Goal: Check status: Check status

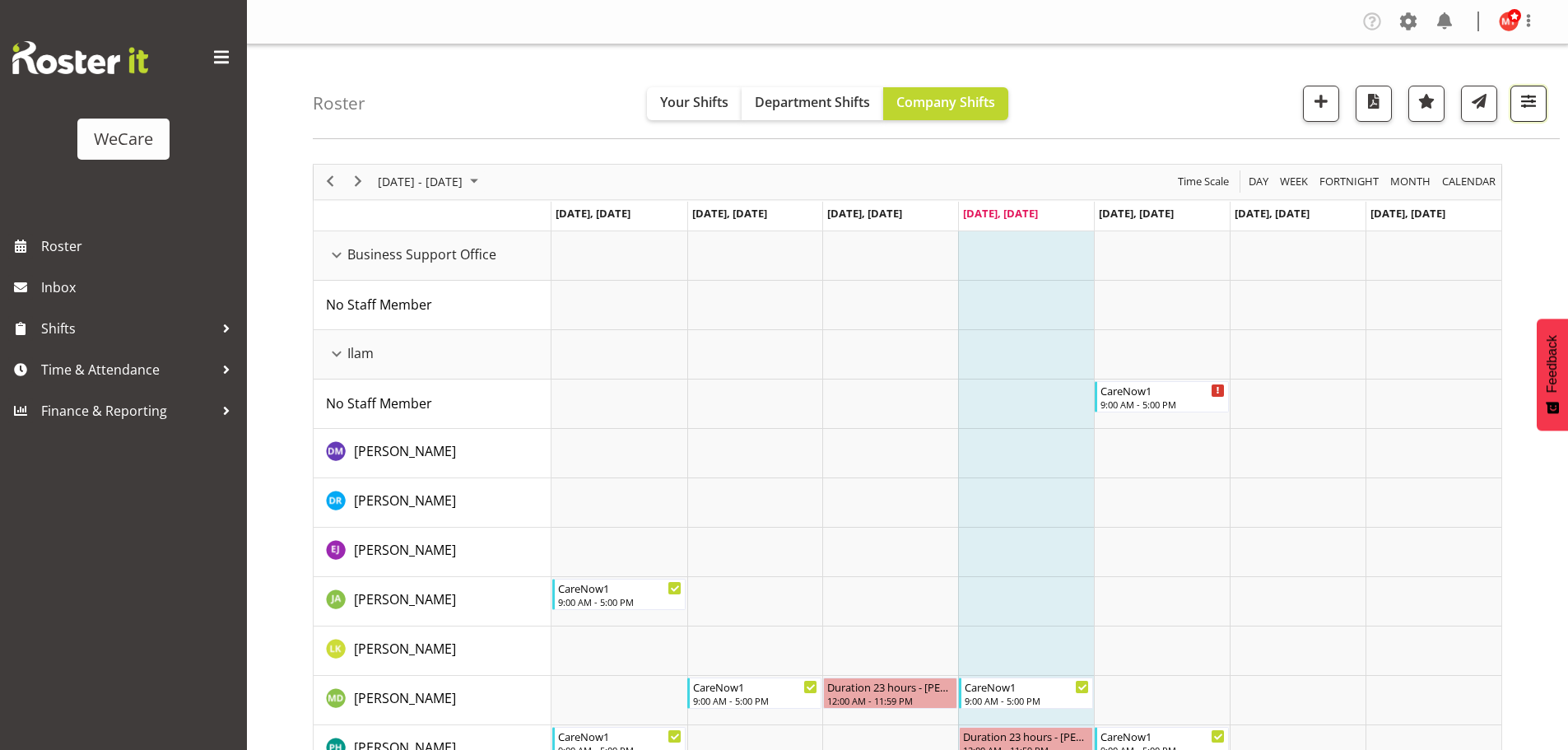
click at [1527, 106] on span "button" at bounding box center [1528, 101] width 21 height 21
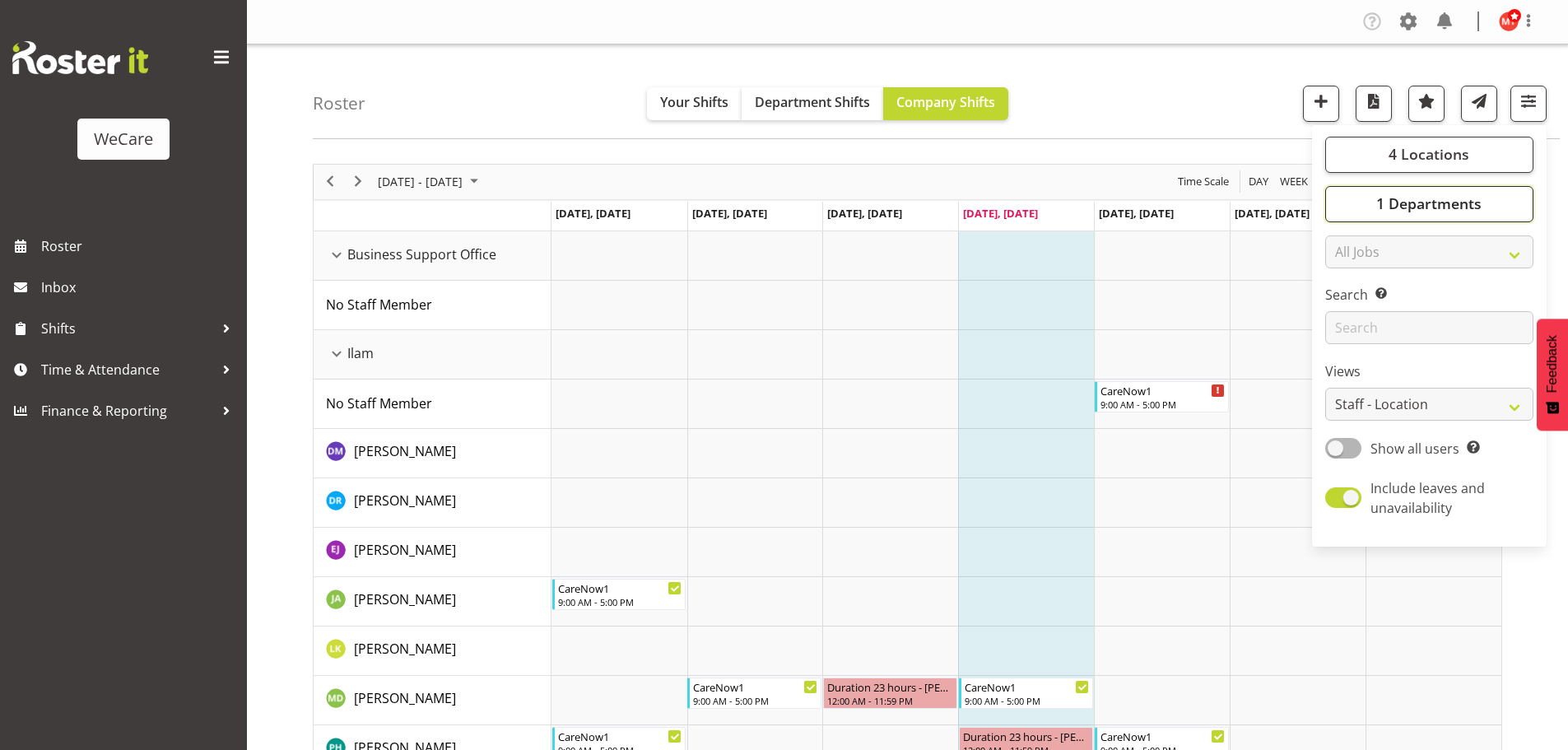
click at [1439, 203] on span "1 Departments" at bounding box center [1429, 203] width 106 height 20
drag, startPoint x: 1206, startPoint y: 120, endPoint x: 1196, endPoint y: 124, distance: 10.8
click at [1207, 120] on div "Roster Your Shifts Department Shifts Company Shifts 4 Locations Clear Business …" at bounding box center [935, 92] width 1246 height 95
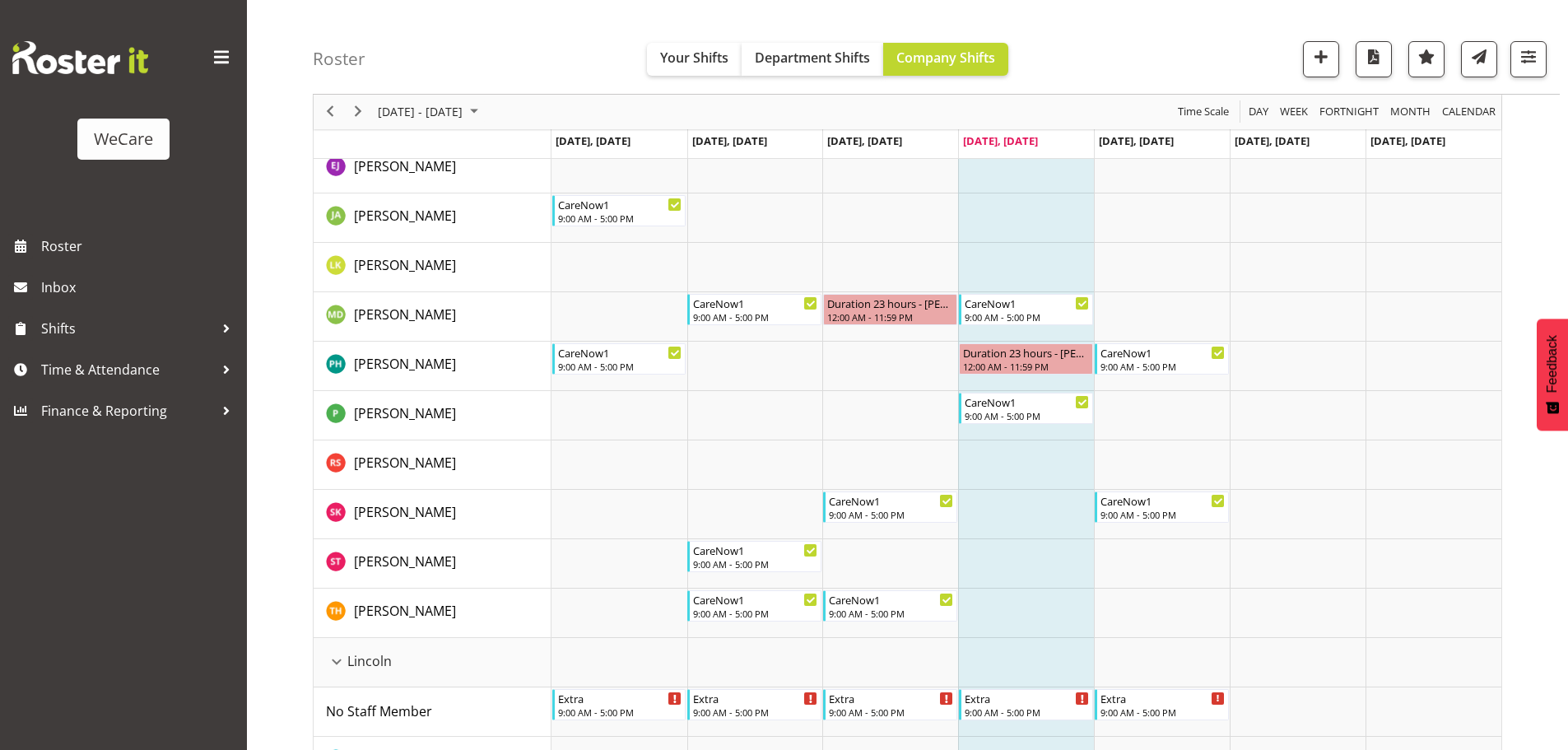
scroll to position [411, 0]
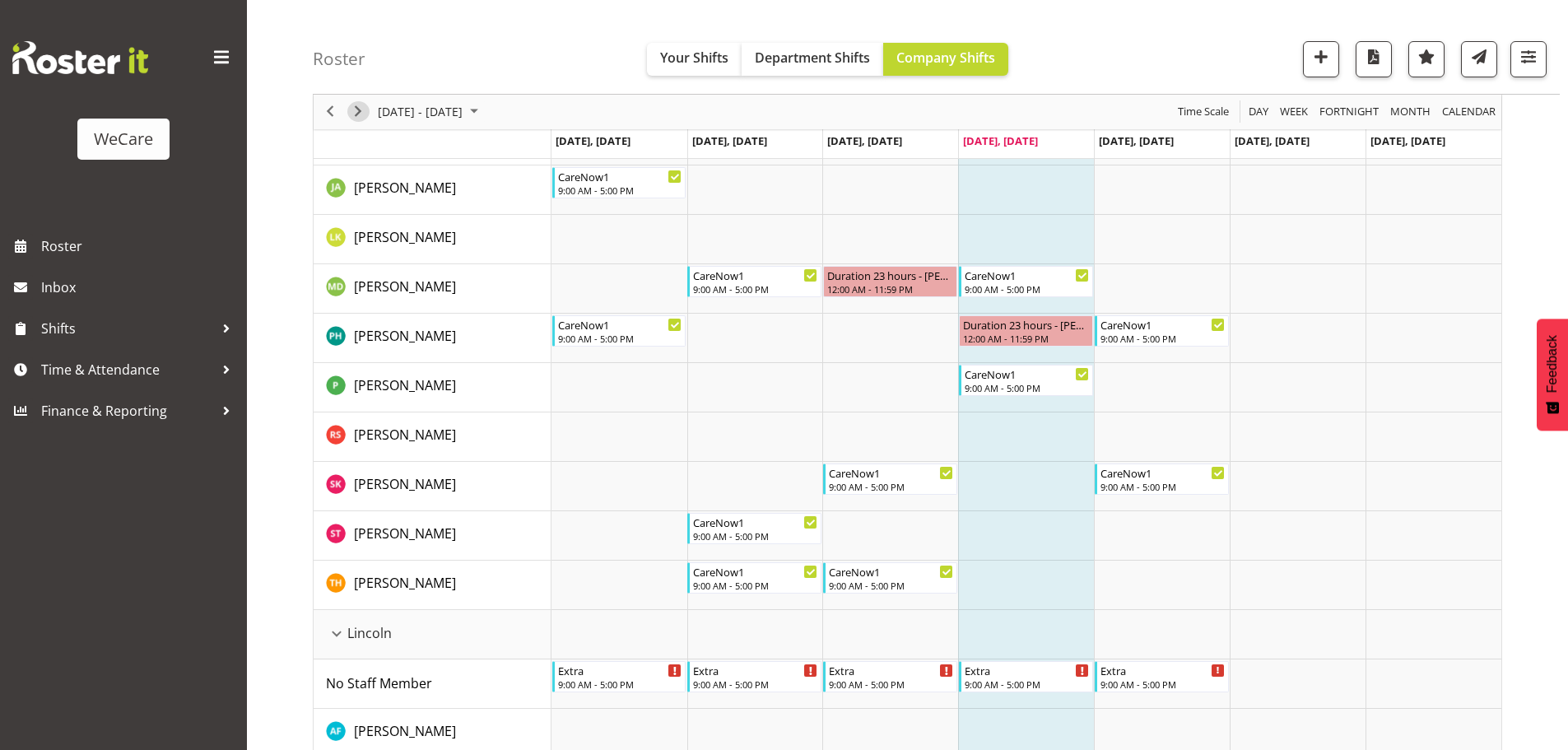
click at [354, 119] on span "Next" at bounding box center [358, 112] width 20 height 20
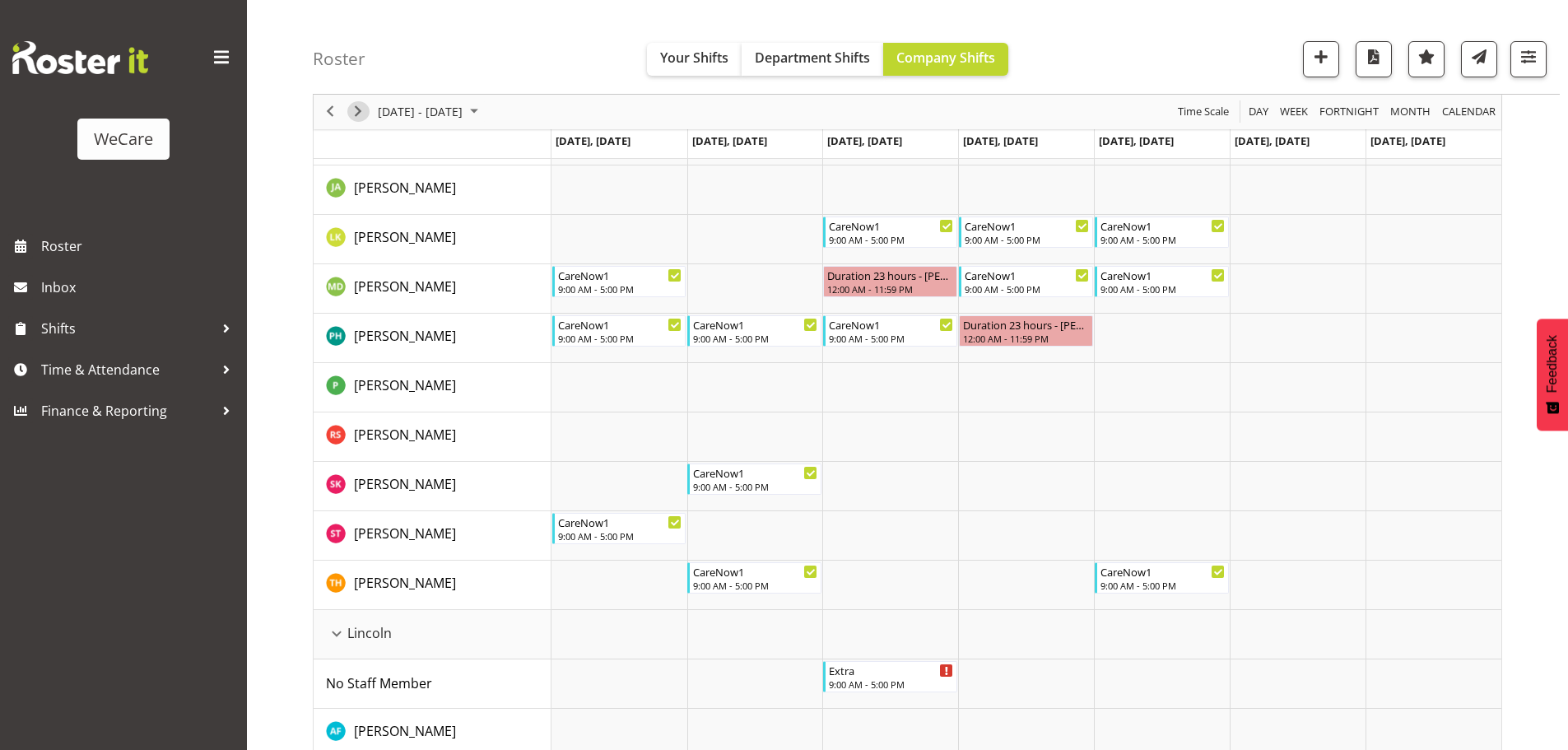
click at [364, 115] on span "Next" at bounding box center [358, 112] width 20 height 20
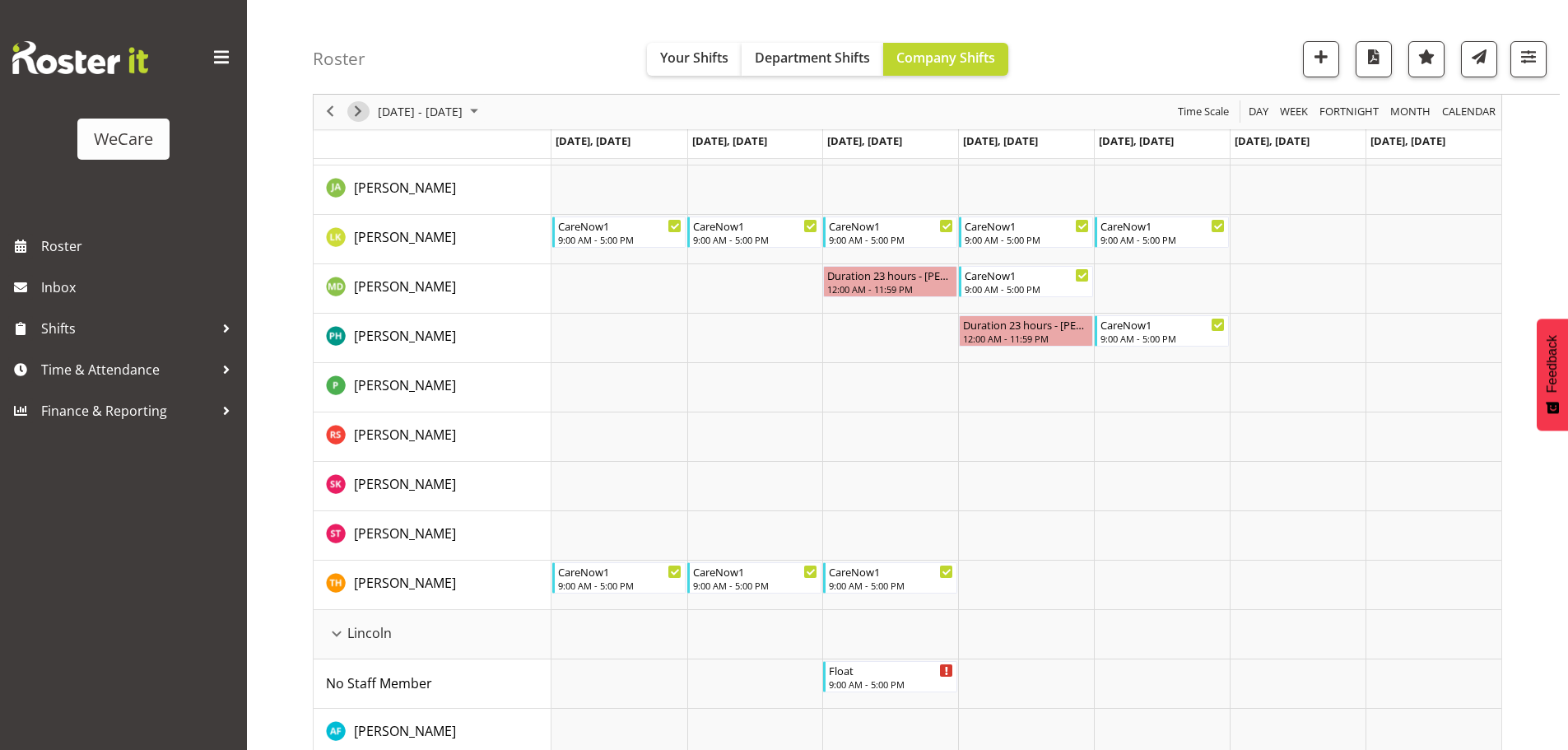
click at [363, 103] on span "Next" at bounding box center [358, 112] width 20 height 20
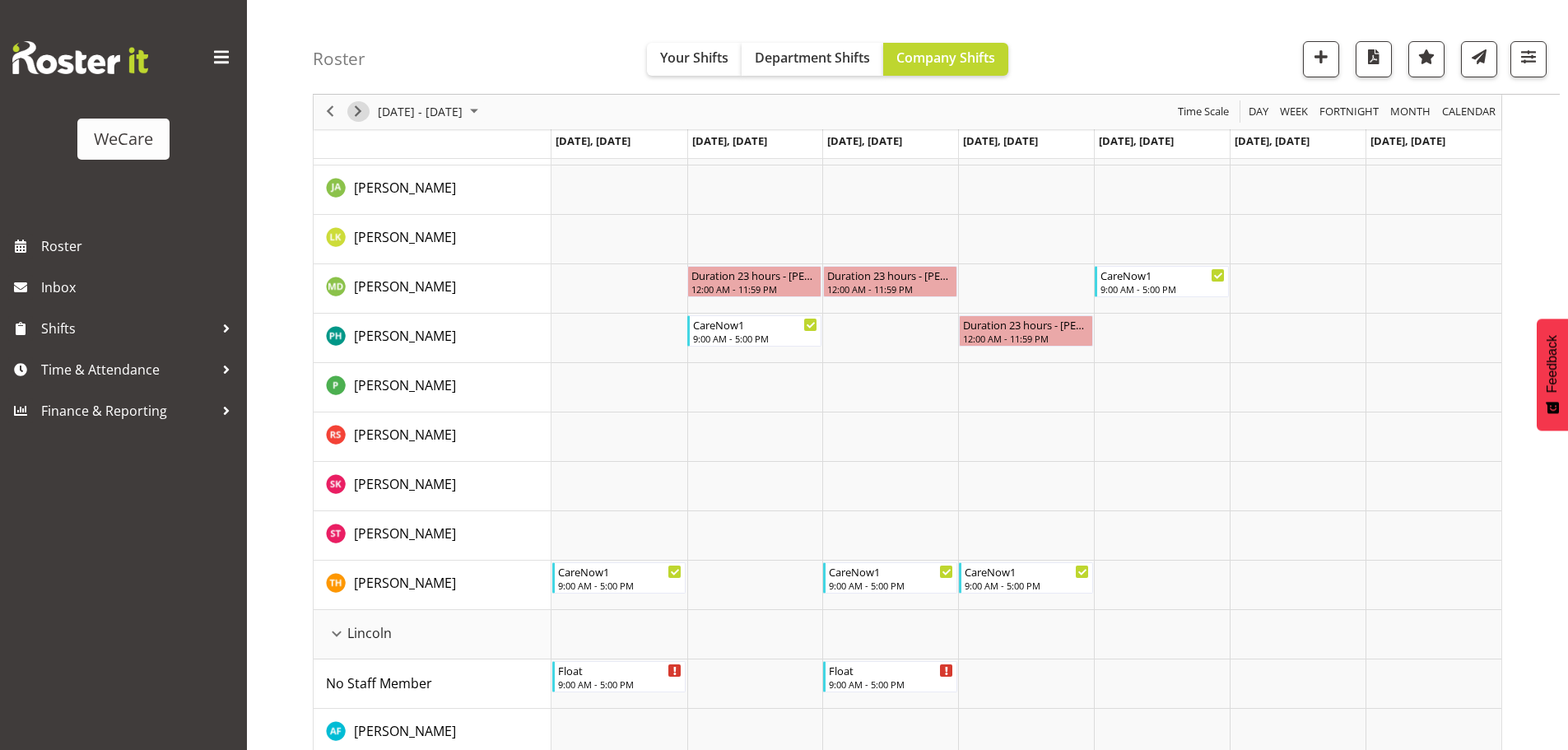
click at [362, 113] on span "Next" at bounding box center [358, 112] width 20 height 20
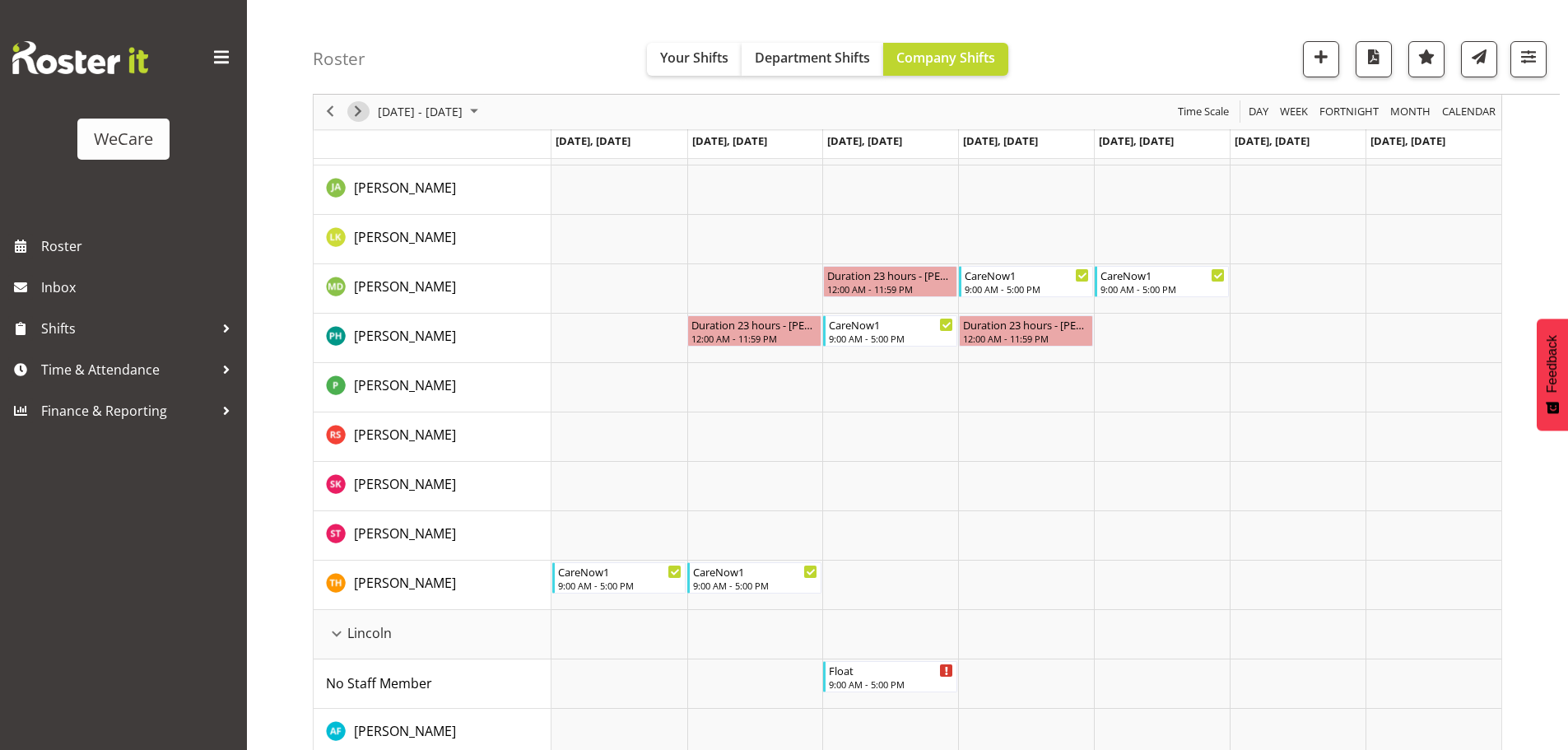
click at [355, 109] on span "Next" at bounding box center [358, 112] width 20 height 20
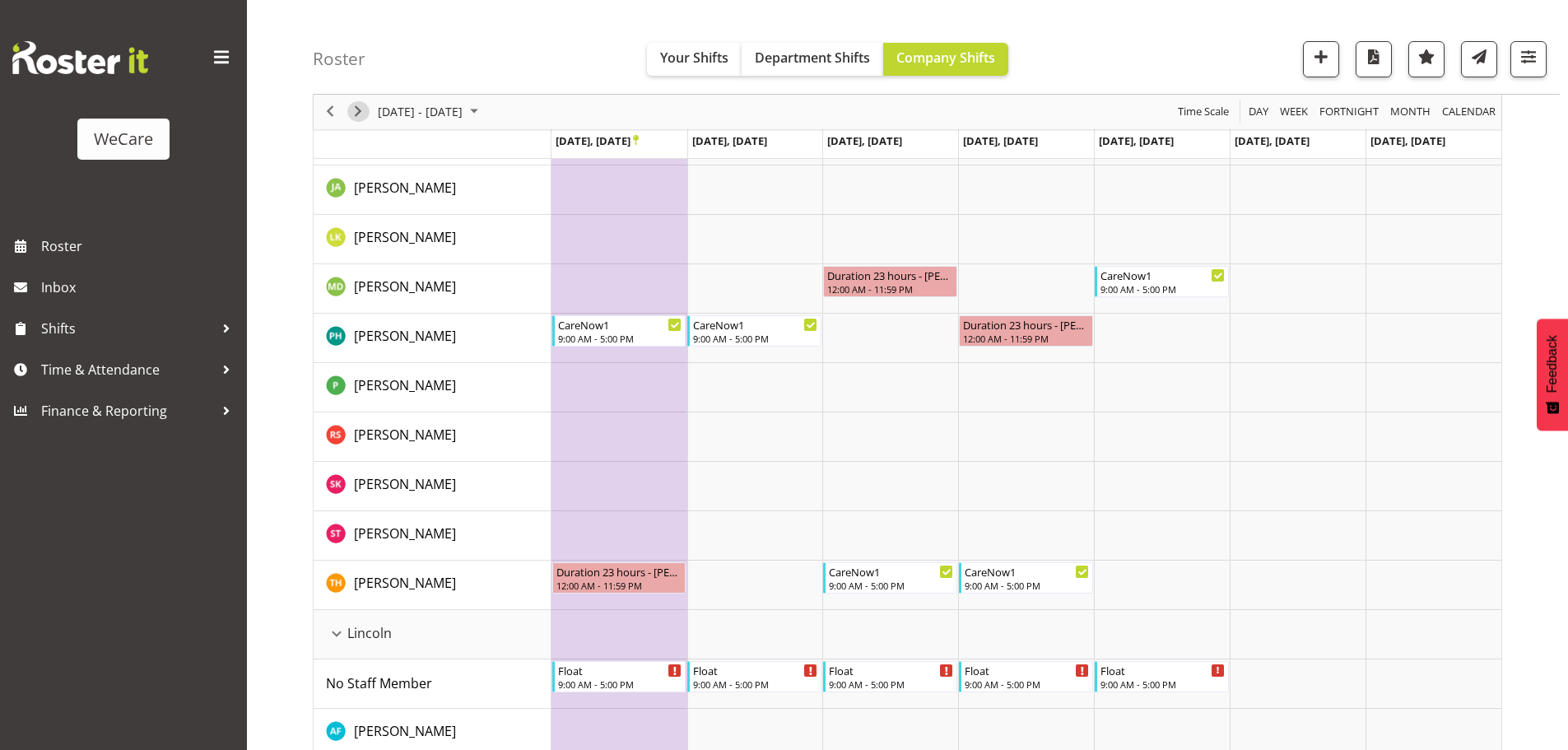
click at [353, 108] on span "Next" at bounding box center [358, 112] width 20 height 20
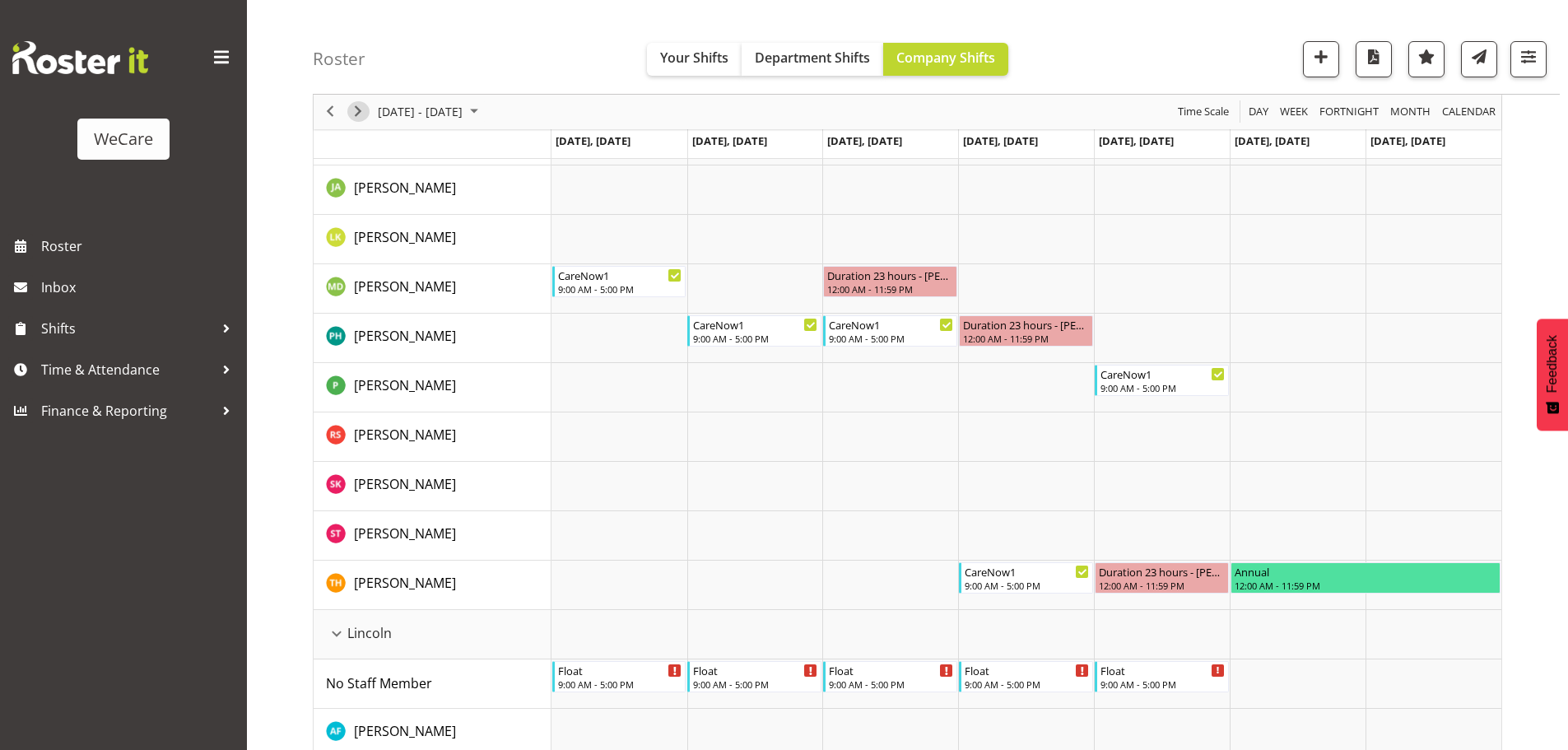
click at [362, 115] on span "Next" at bounding box center [358, 112] width 20 height 20
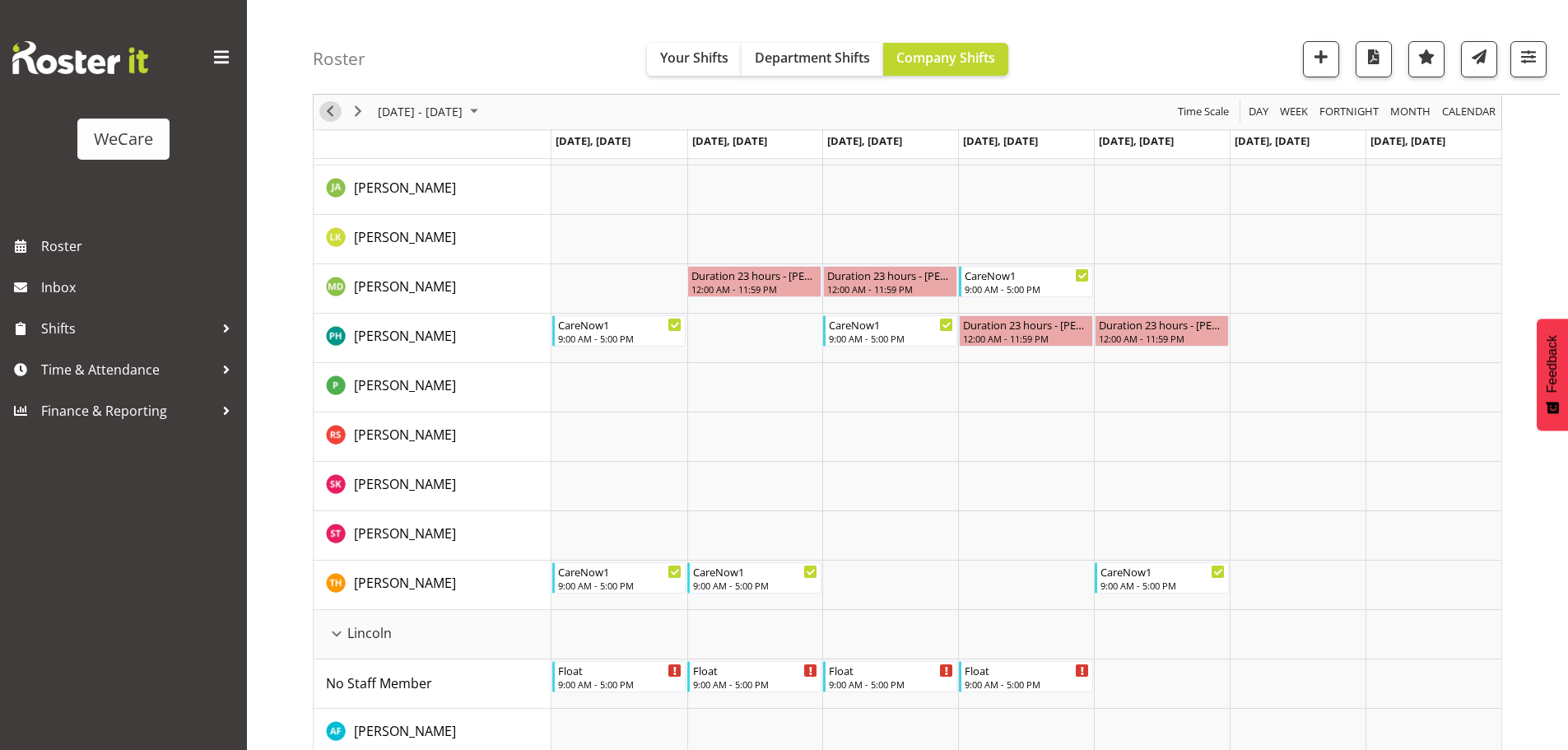
click at [330, 109] on span "Previous" at bounding box center [330, 112] width 20 height 20
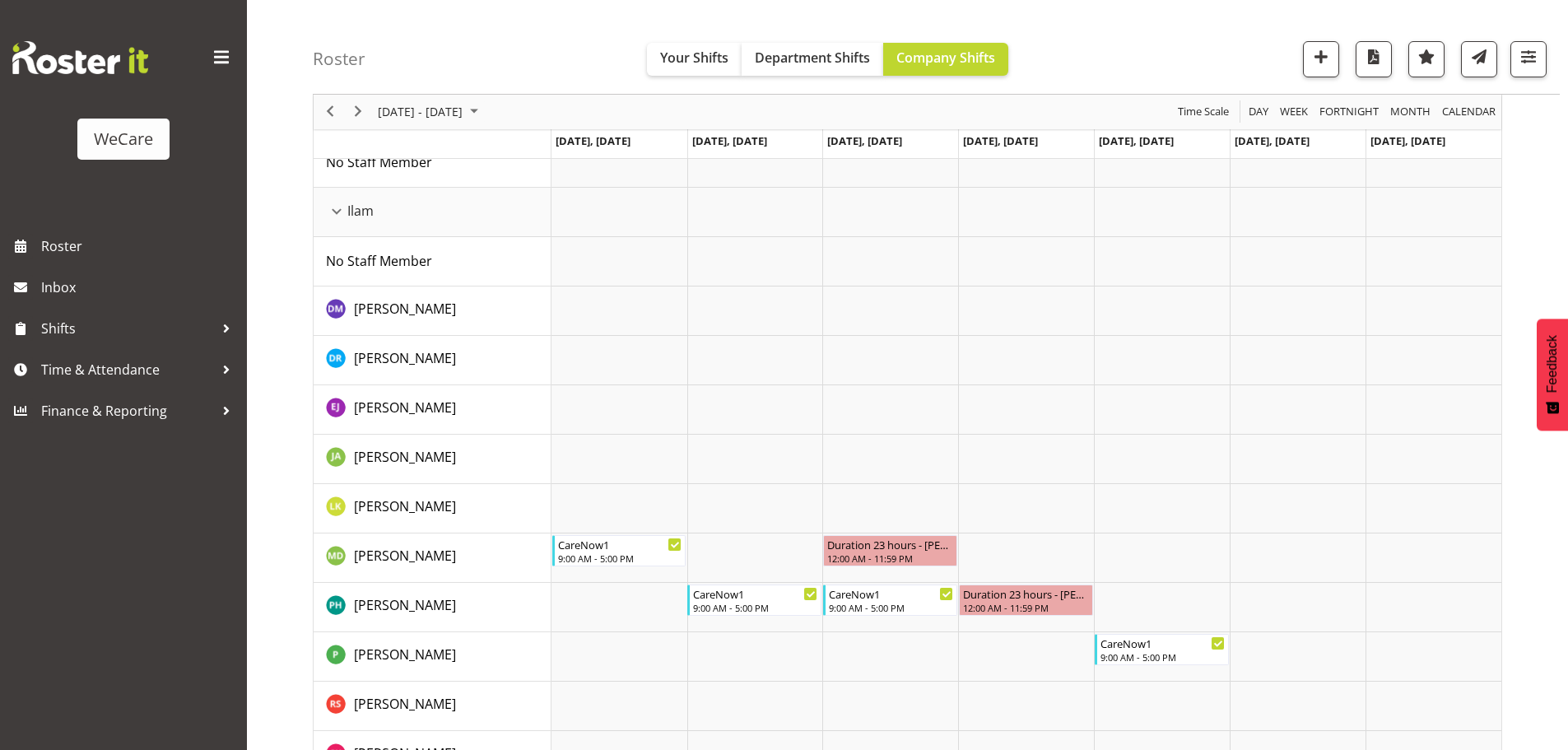
scroll to position [411, 0]
